Goal: Task Accomplishment & Management: Manage account settings

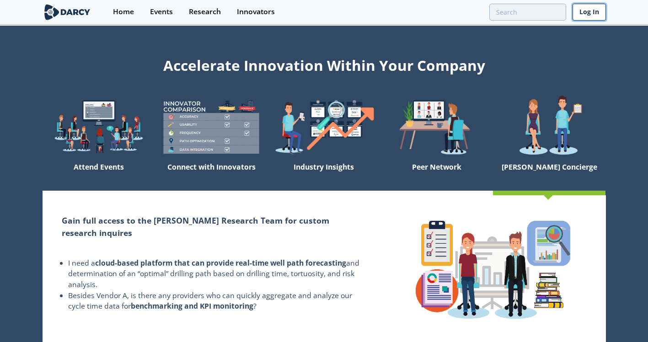
click at [588, 15] on link "Log In" at bounding box center [589, 12] width 33 height 17
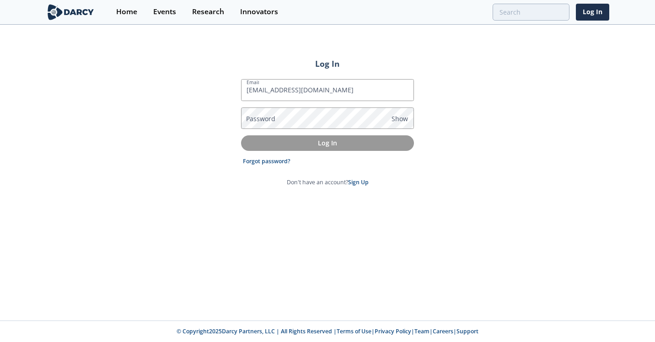
type input "[EMAIL_ADDRESS][DOMAIN_NAME]"
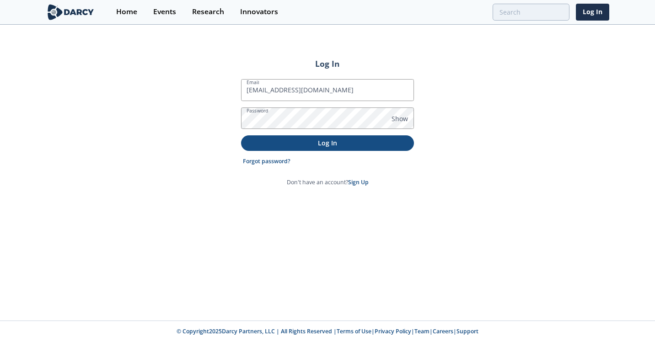
click at [363, 144] on p "Log In" at bounding box center [328, 143] width 160 height 10
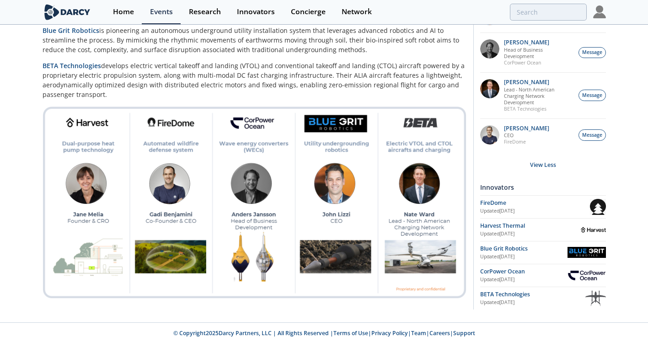
scroll to position [357, 0]
